Goal: Check status: Check status

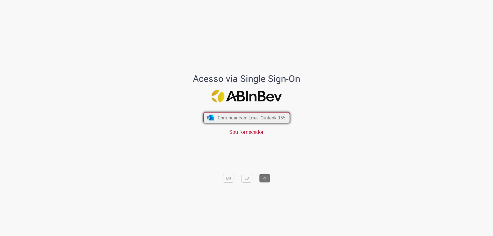
click at [251, 121] on button "Continuar com Email Outlook 365" at bounding box center [246, 117] width 87 height 11
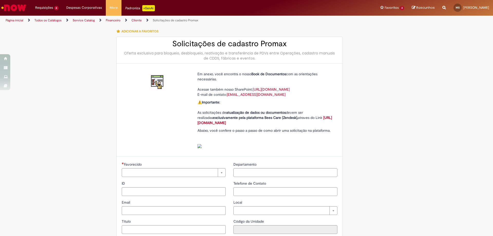
type input "**********"
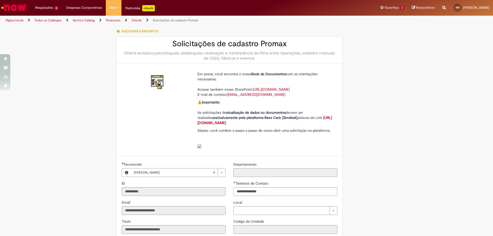
type input "**********"
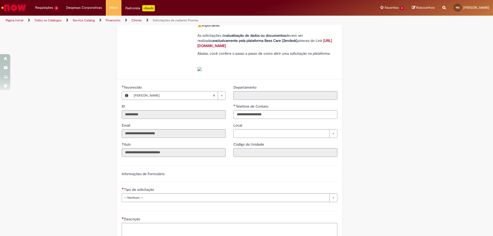
scroll to position [128, 0]
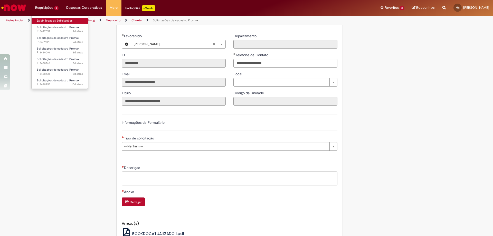
click at [56, 21] on link "Exibir Todas as Solicitações" at bounding box center [60, 21] width 56 height 6
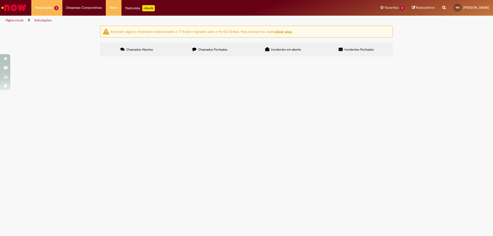
click at [0, 0] on span "Solicito transferência do PDV 28738 da revenda Marbela para o CDD Campos" at bounding box center [0, 0] width 0 height 0
click at [0, 0] on td "Solicito transferência do PDV 28738 da revenda Marbela para o CDD Campos" at bounding box center [0, 0] width 0 height 0
click at [0, 0] on span "Solicito transferência do PDV 28738 da revenda Marbela para o CDD Campos" at bounding box center [0, 0] width 0 height 0
click at [0, 0] on span "Solicitações de cadastro Promax" at bounding box center [0, 0] width 0 height 0
click at [0, 0] on span "Solicito transferência do PDV 28738 da revenda Marbela para o CDD Campos" at bounding box center [0, 0] width 0 height 0
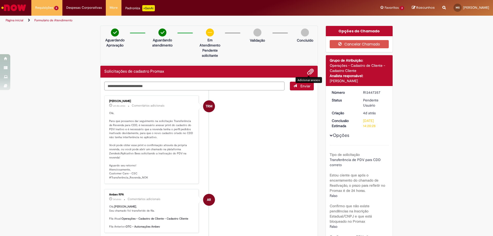
click at [311, 71] on span "Adicionar anexos" at bounding box center [310, 72] width 6 height 6
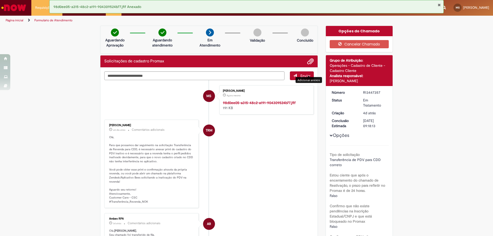
click at [439, 3] on button "Fechar Notificação" at bounding box center [439, 5] width 3 height 4
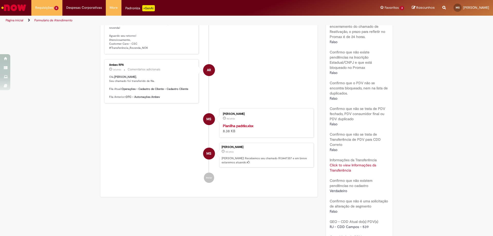
scroll to position [77, 0]
